Goal: Find specific page/section: Find specific page/section

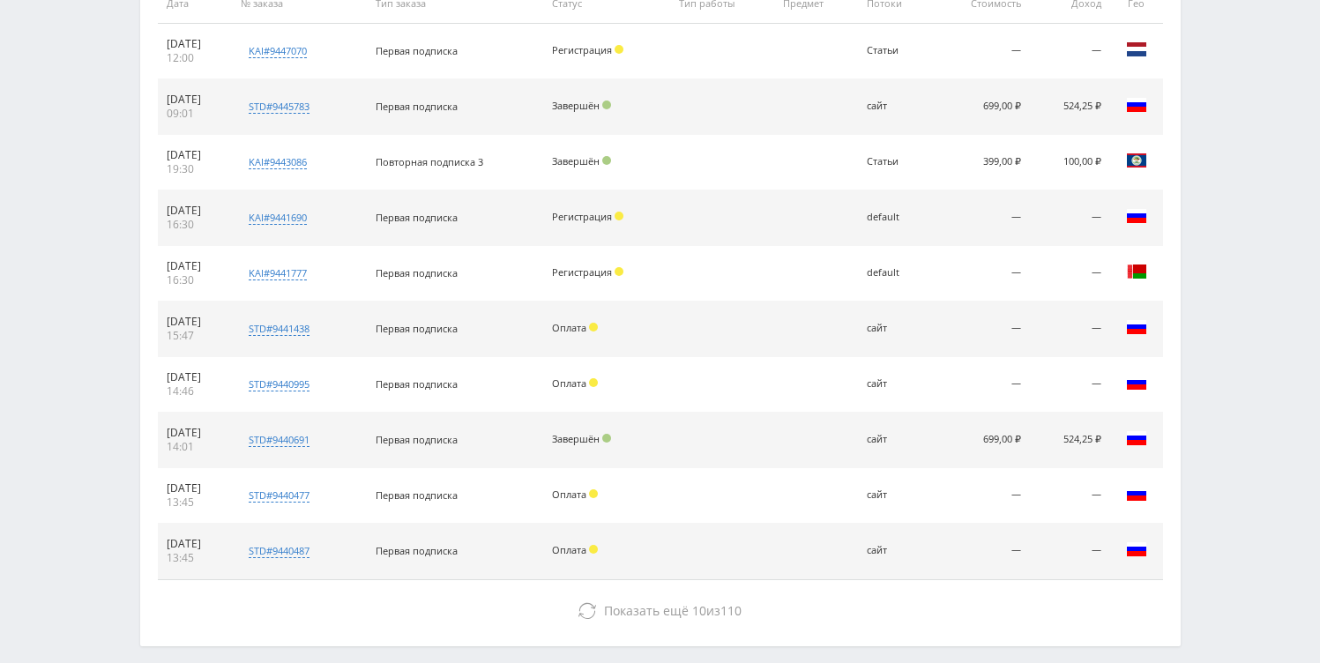
scroll to position [127, 0]
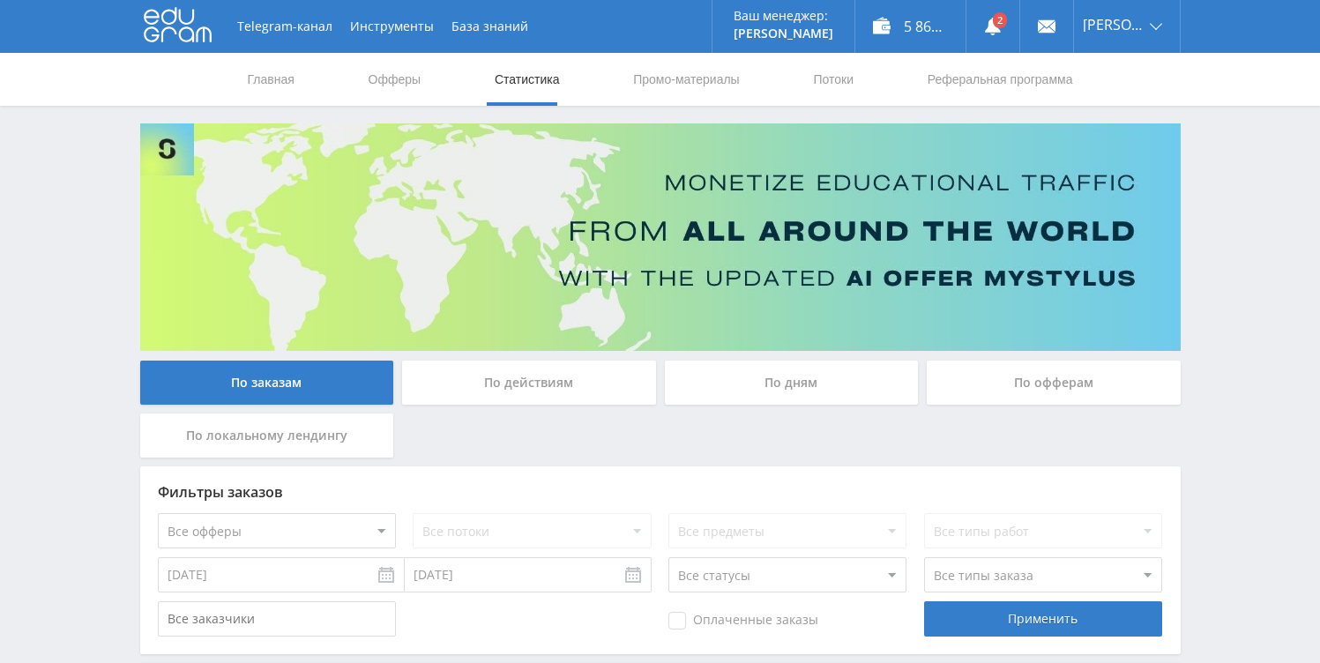
scroll to position [22, 0]
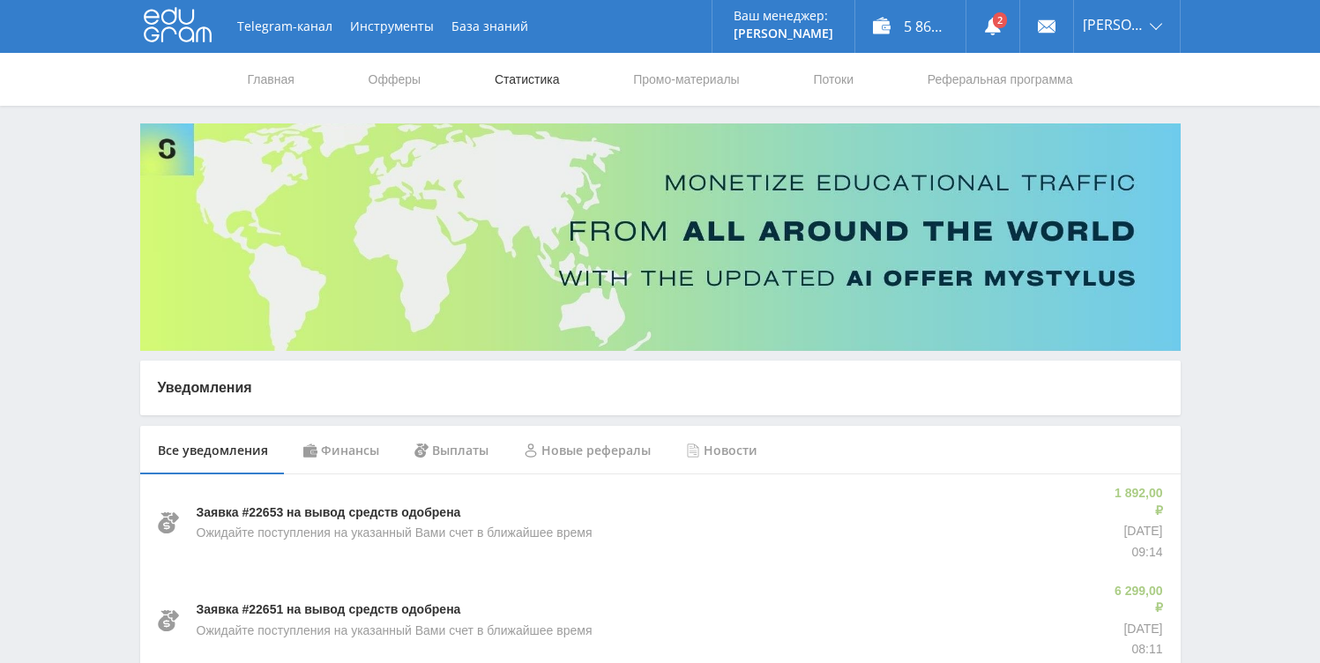
click at [526, 82] on link "Статистика" at bounding box center [527, 79] width 69 height 53
